Goal: Navigation & Orientation: Find specific page/section

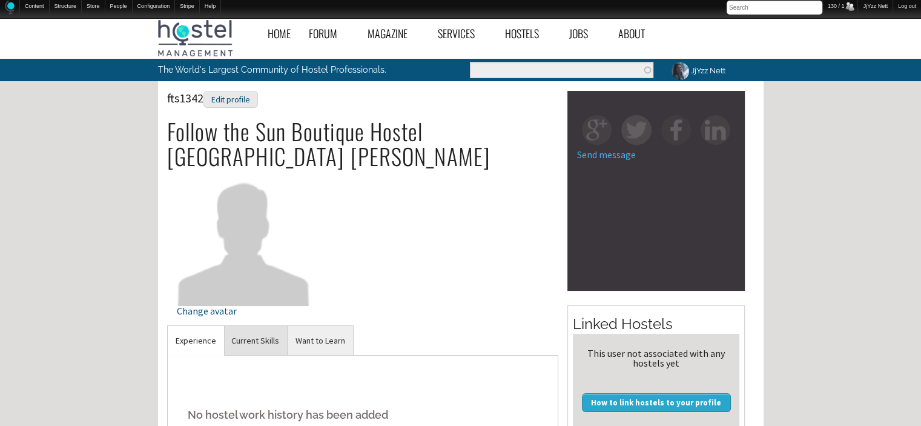
click at [252, 326] on link "Current Skills" at bounding box center [255, 341] width 64 height 30
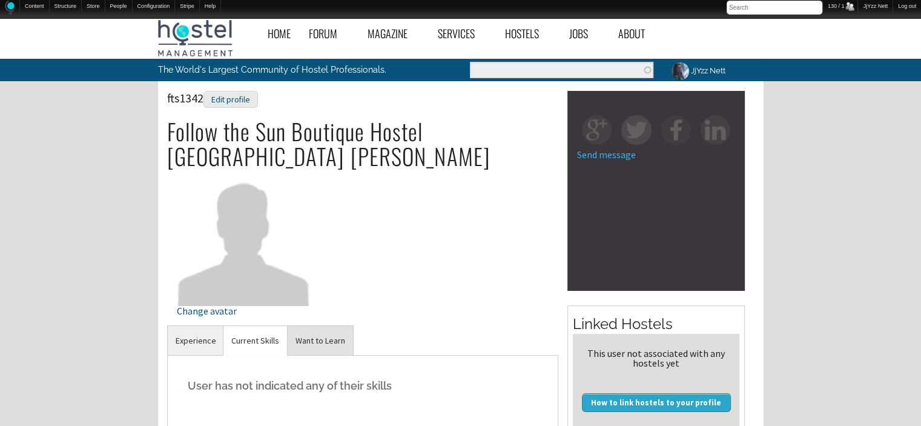
click at [303, 326] on link "Want to Learn" at bounding box center [320, 341] width 65 height 30
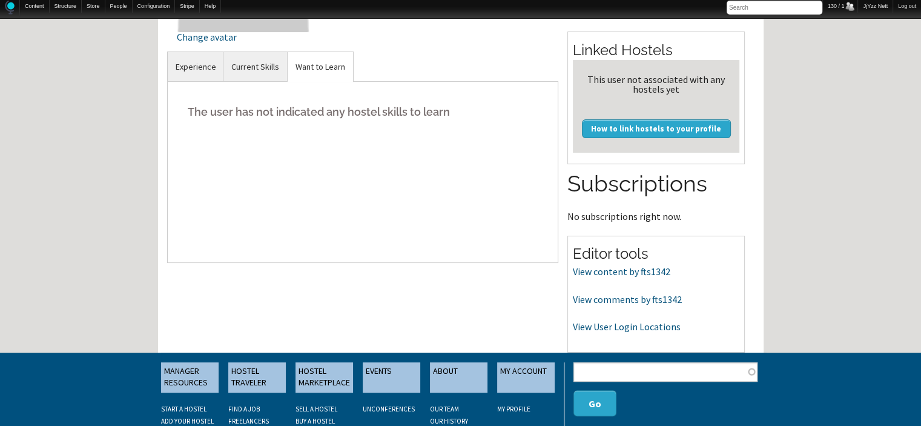
scroll to position [291, 0]
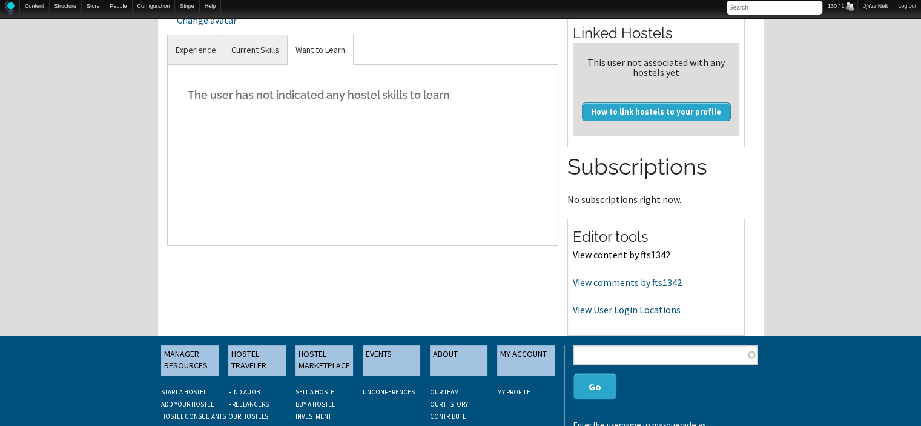
click at [622, 249] on link "View content by fts1342" at bounding box center [621, 254] width 97 height 12
click at [611, 278] on link "View comments by fts1342" at bounding box center [627, 282] width 109 height 12
click at [625, 311] on link "View User Login Locations" at bounding box center [627, 309] width 108 height 12
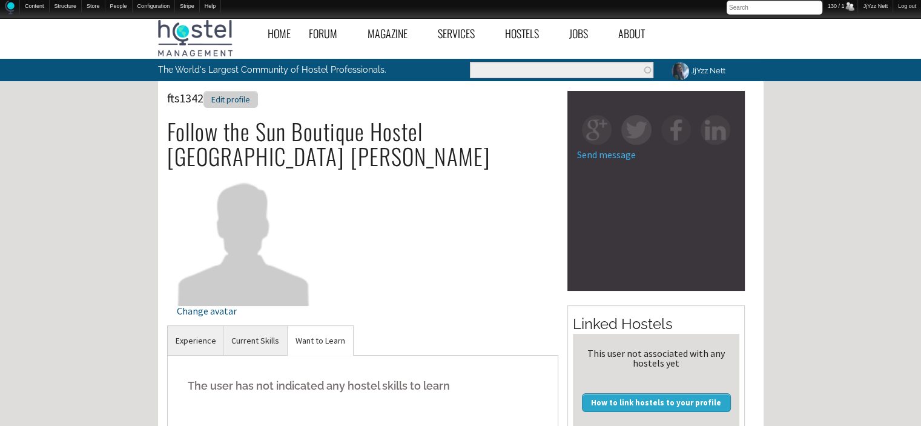
click at [234, 101] on div "Edit profile" at bounding box center [230, 100] width 54 height 18
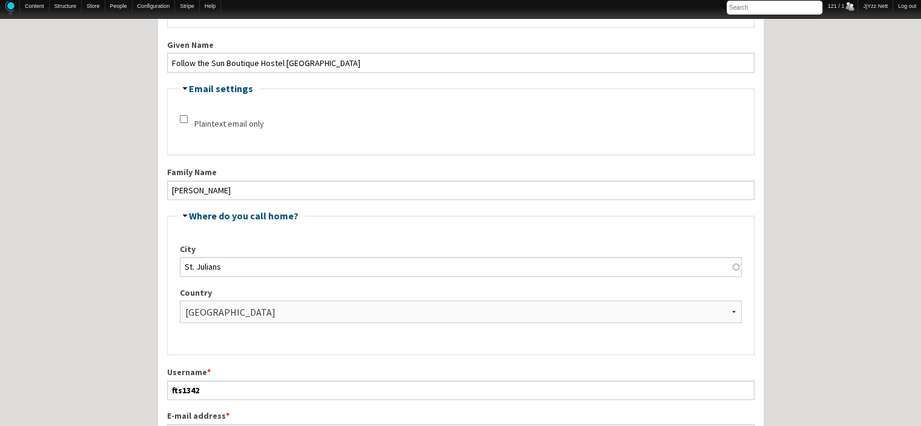
scroll to position [298, 0]
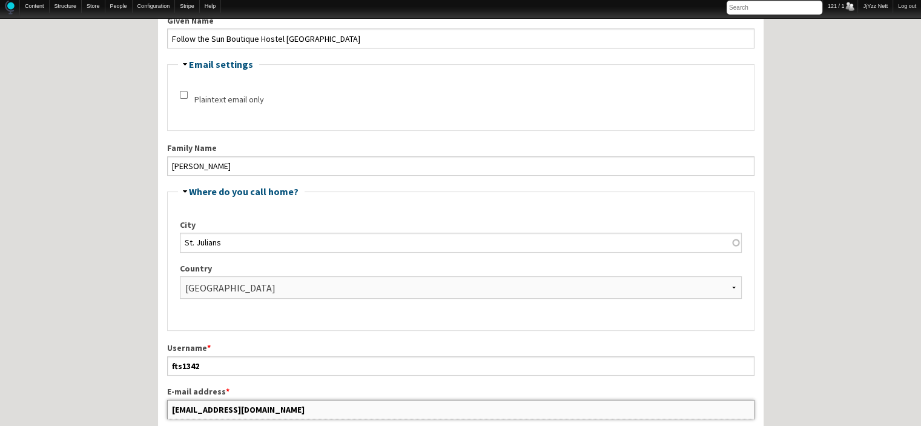
click at [366, 402] on input "followthesunboutiquehostel@gmail.com" at bounding box center [460, 409] width 587 height 19
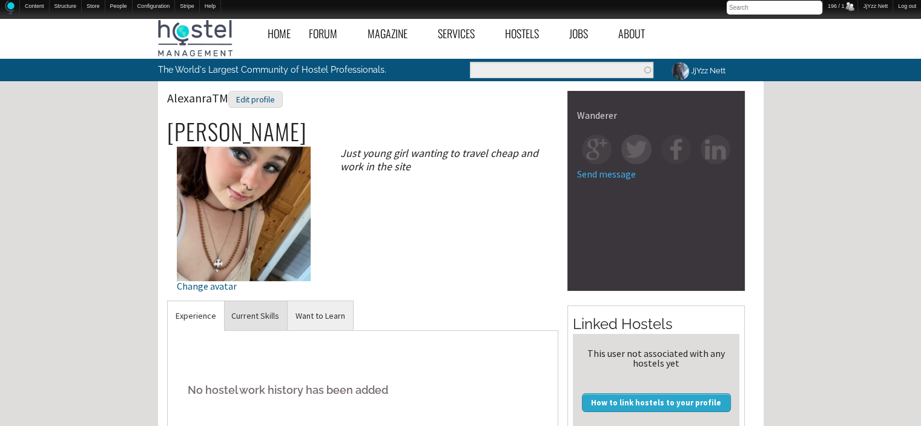
click at [264, 316] on link "Current Skills" at bounding box center [255, 316] width 64 height 30
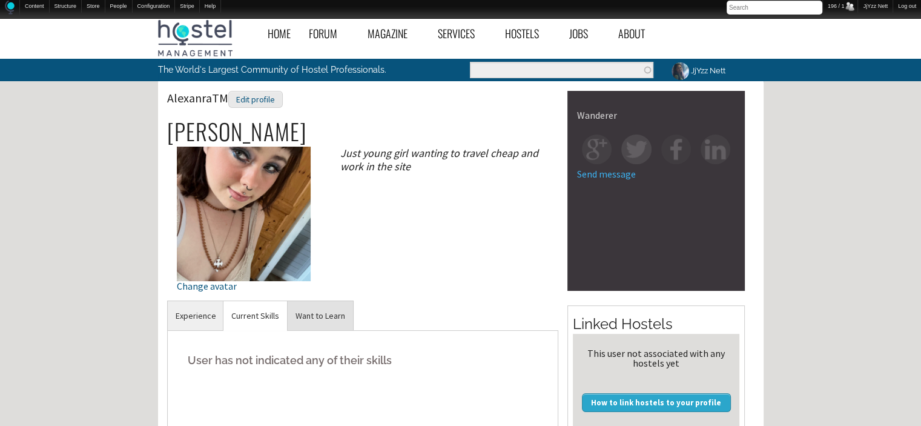
click at [331, 305] on link "Want to Learn" at bounding box center [320, 316] width 65 height 30
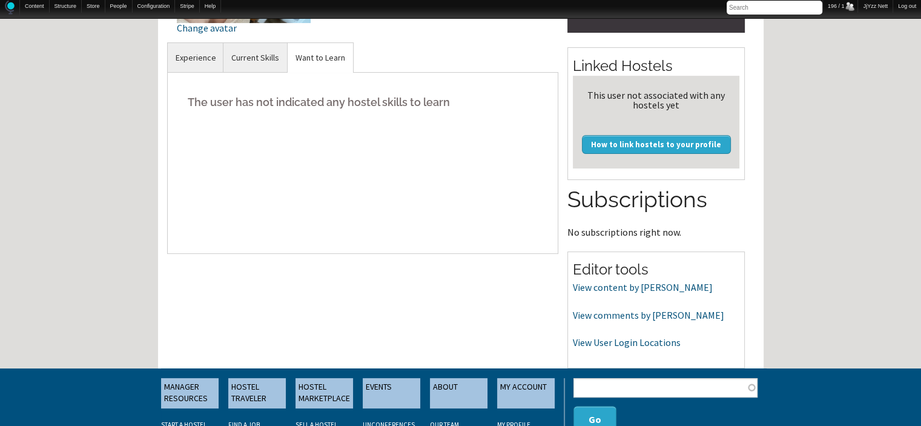
scroll to position [266, 0]
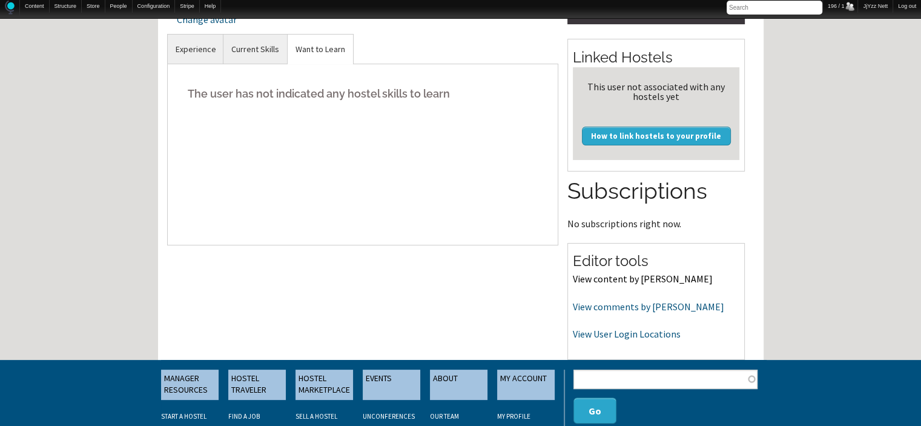
click at [615, 275] on link "View content by AlexanraTM" at bounding box center [643, 278] width 140 height 12
click at [628, 309] on link "View comments by AlexanraTM" at bounding box center [648, 306] width 151 height 12
click at [587, 281] on link "View content by AlexanraTM" at bounding box center [643, 278] width 140 height 12
click at [610, 310] on link "View comments by AlexanraTM" at bounding box center [648, 306] width 151 height 12
click at [611, 334] on link "View User Login Locations" at bounding box center [627, 334] width 108 height 12
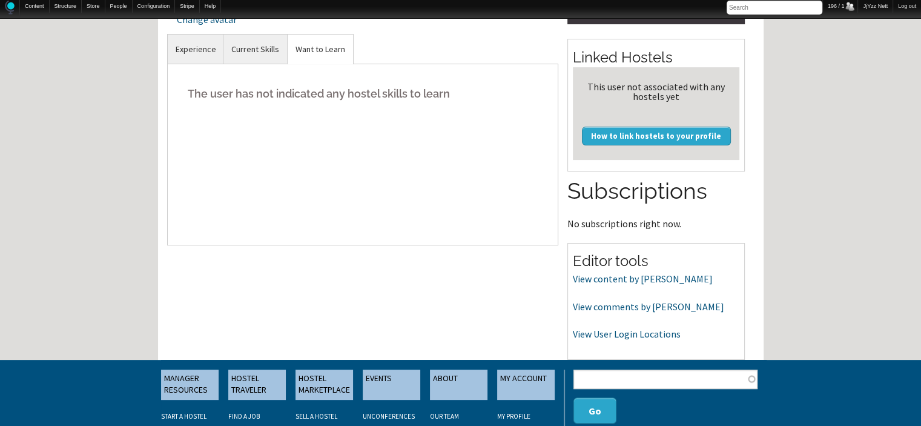
scroll to position [0, 0]
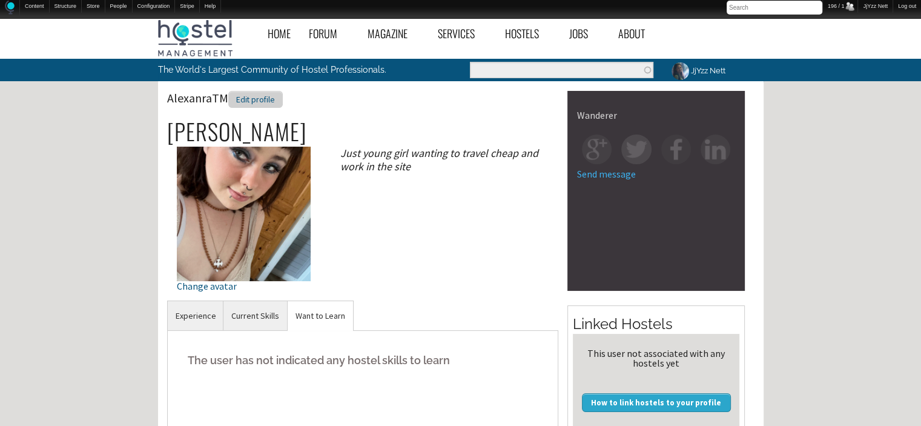
click at [250, 94] on div "Edit profile" at bounding box center [255, 100] width 54 height 18
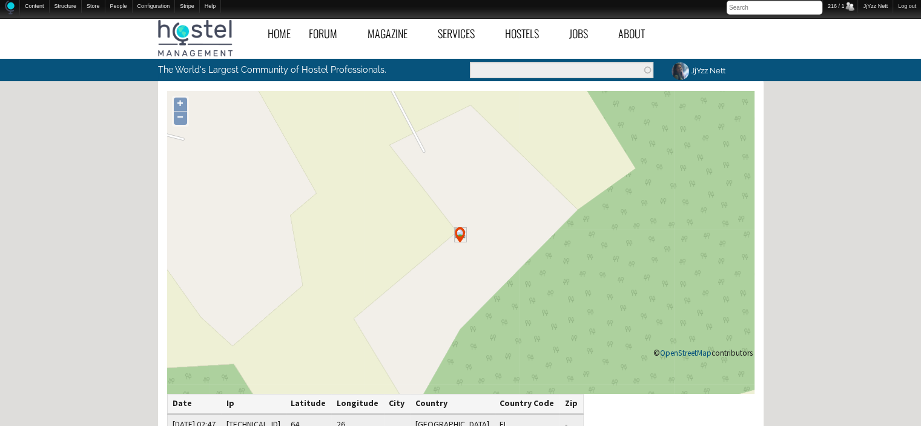
scroll to position [321, 0]
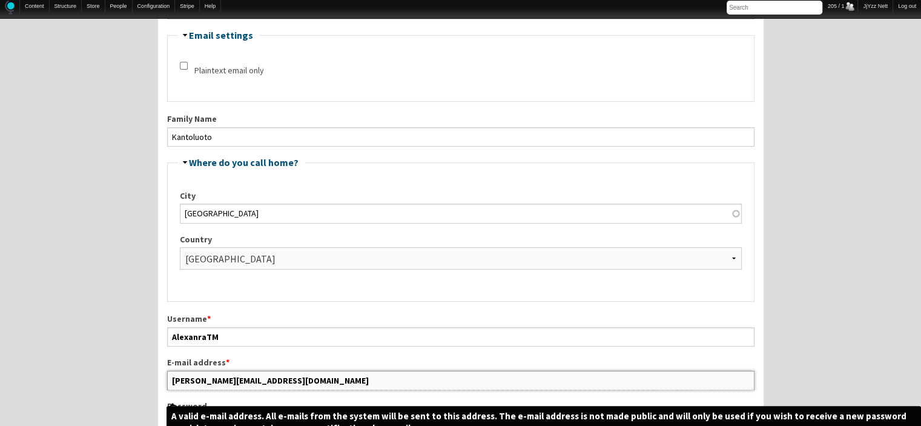
scroll to position [281, 0]
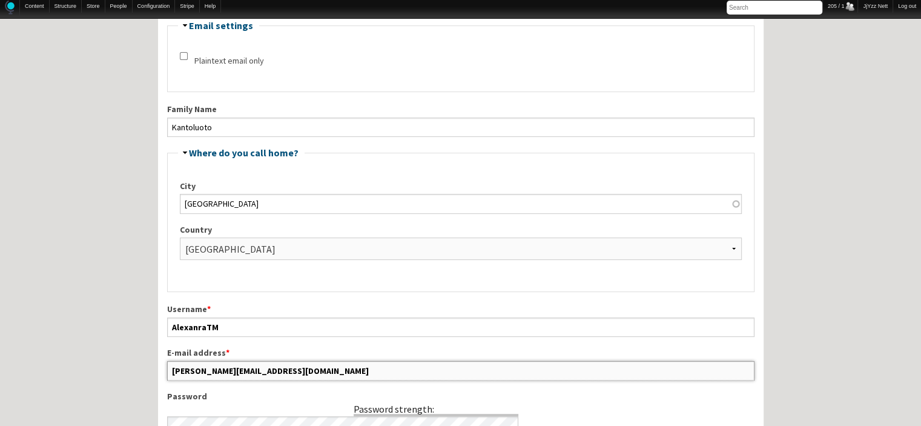
drag, startPoint x: 333, startPoint y: 405, endPoint x: 113, endPoint y: 353, distance: 225.9
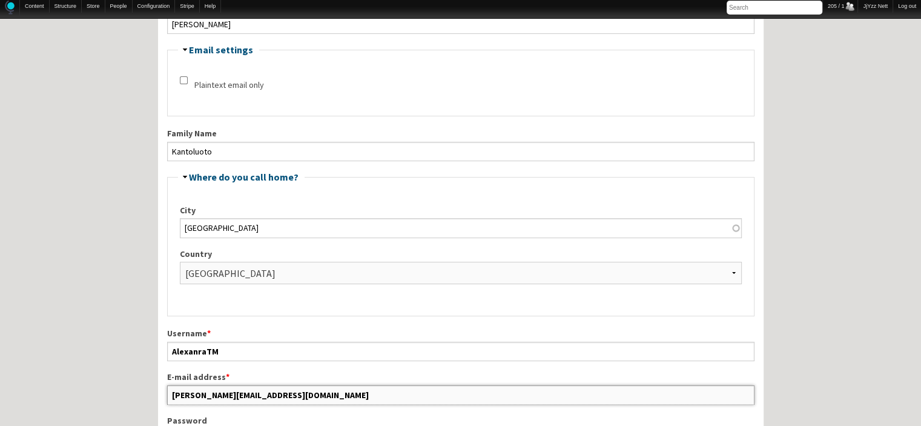
scroll to position [232, 0]
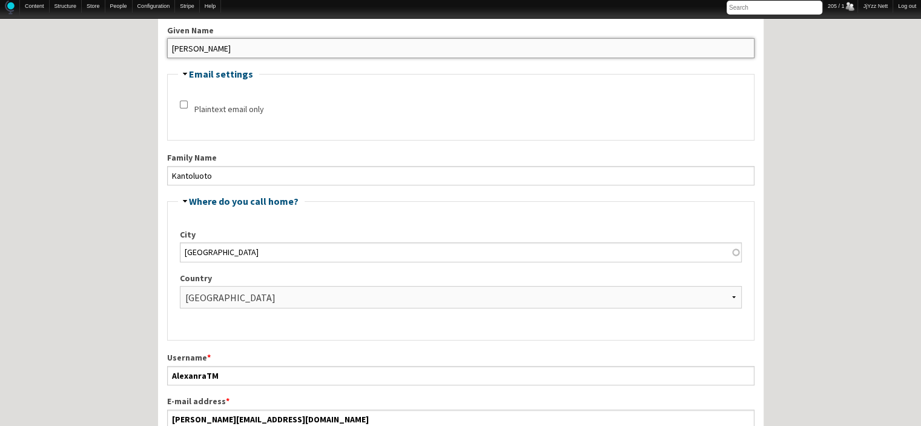
drag, startPoint x: 239, startPoint y: 45, endPoint x: 130, endPoint y: 42, distance: 109.0
